Goal: Task Accomplishment & Management: Manage account settings

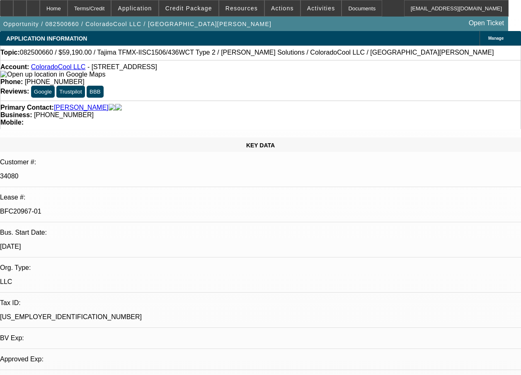
select select "0"
select select "2"
select select "0"
select select "2"
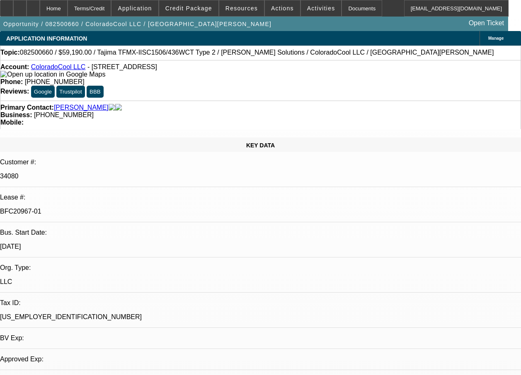
select select "0"
select select "2"
select select "0"
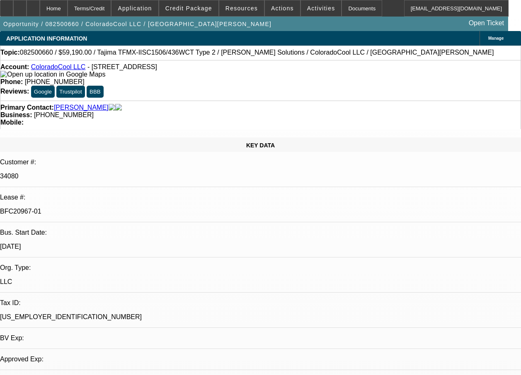
select select "2"
select select "0"
select select "1"
select select "2"
select select "6"
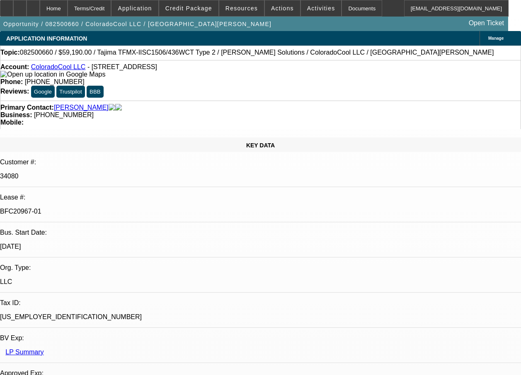
select select "1"
select select "2"
select select "6"
select select "1"
select select "2"
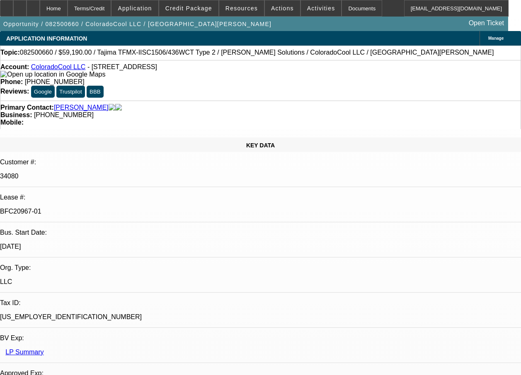
select select "6"
select select "1"
select select "2"
select select "6"
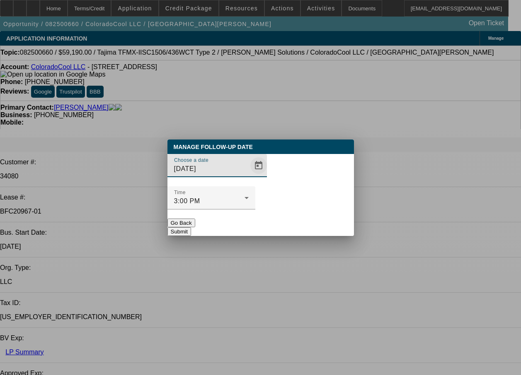
click at [249, 176] on span "Open calendar" at bounding box center [259, 166] width 20 height 20
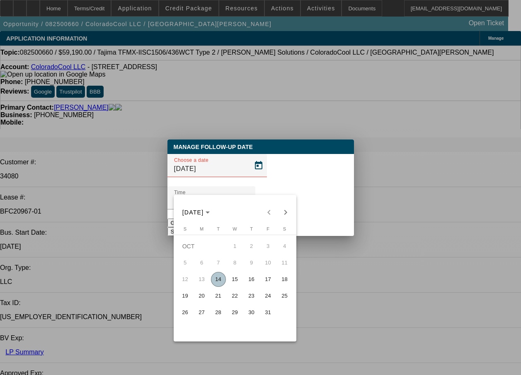
click at [236, 279] on span "15" at bounding box center [234, 279] width 15 height 15
type input "[DATE]"
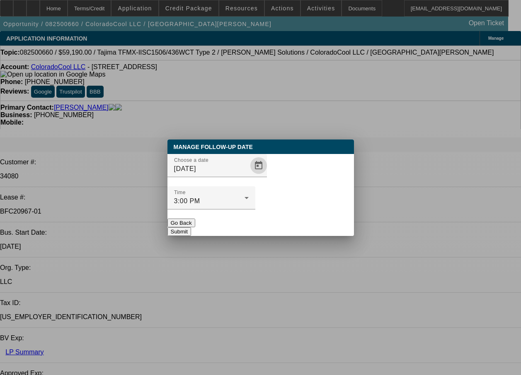
click at [191, 227] on button "Submit" at bounding box center [179, 231] width 24 height 9
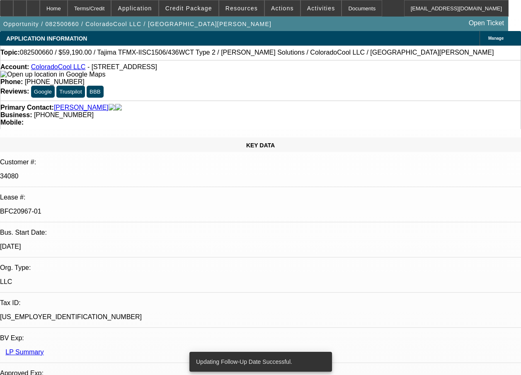
scroll to position [133, 0]
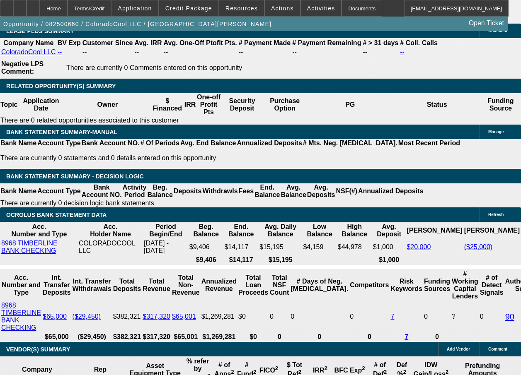
scroll to position [1497, 0]
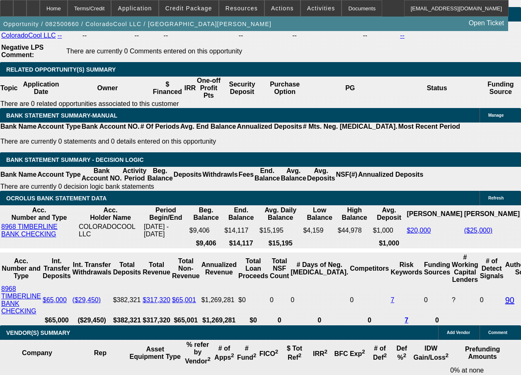
select select "0"
select select "2"
select select "0"
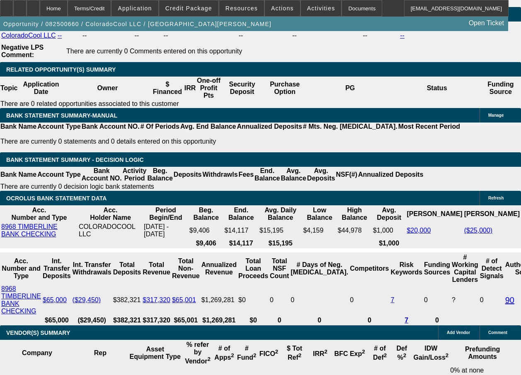
select select "6"
select select "0"
select select "2"
select select "0"
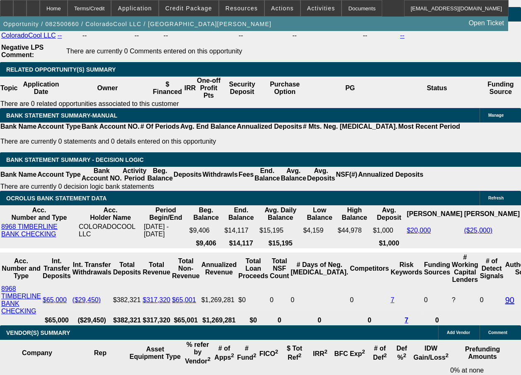
select select "6"
select select "0"
select select "2"
select select "0"
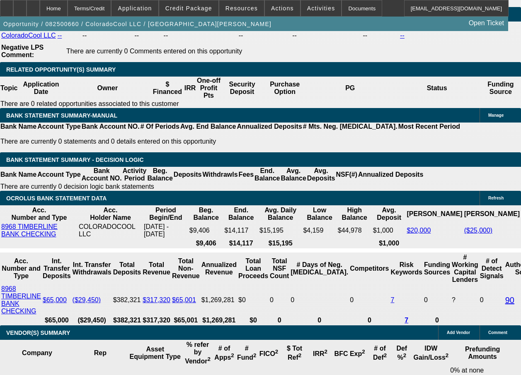
select select "6"
select select "0"
select select "2"
select select "0"
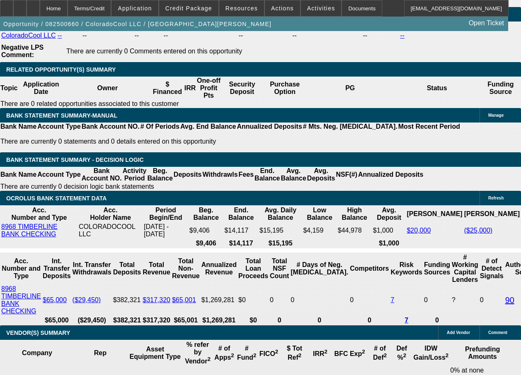
select select "6"
select select "0"
select select "2"
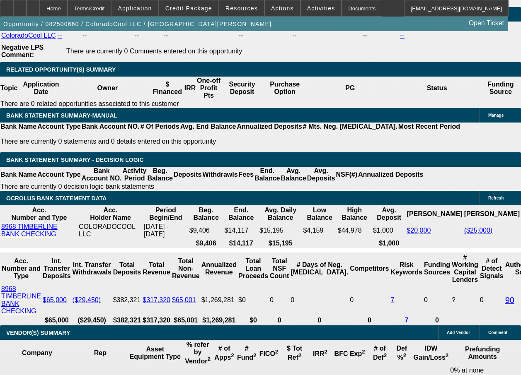
select select "0"
select select "6"
select select "0"
select select "2"
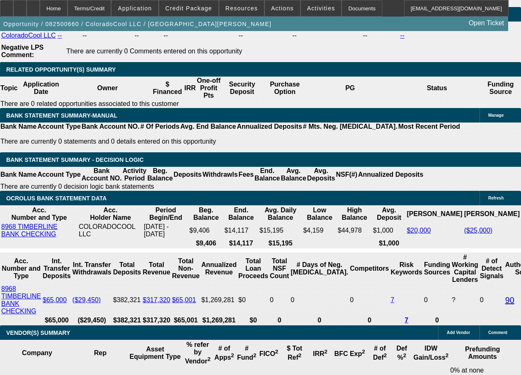
select select "0"
select select "6"
select select "0"
select select "2"
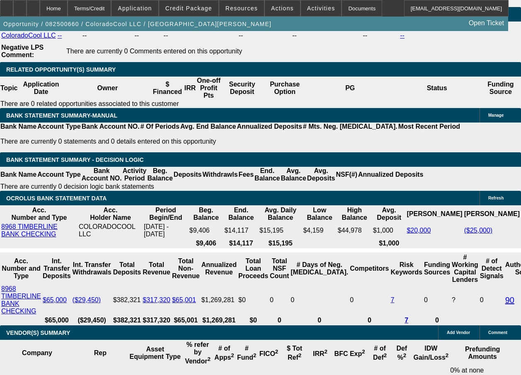
select select "0"
select select "6"
select select "0"
select select "2"
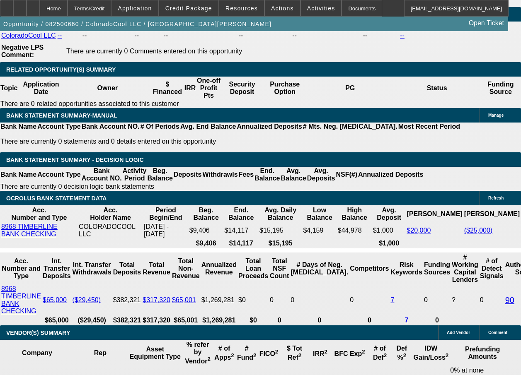
select select "0"
select select "6"
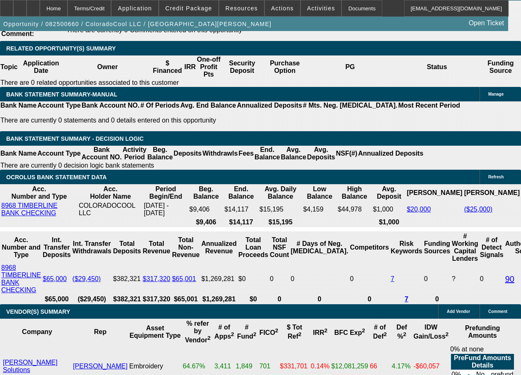
scroll to position [1463, 0]
